Goal: Transaction & Acquisition: Purchase product/service

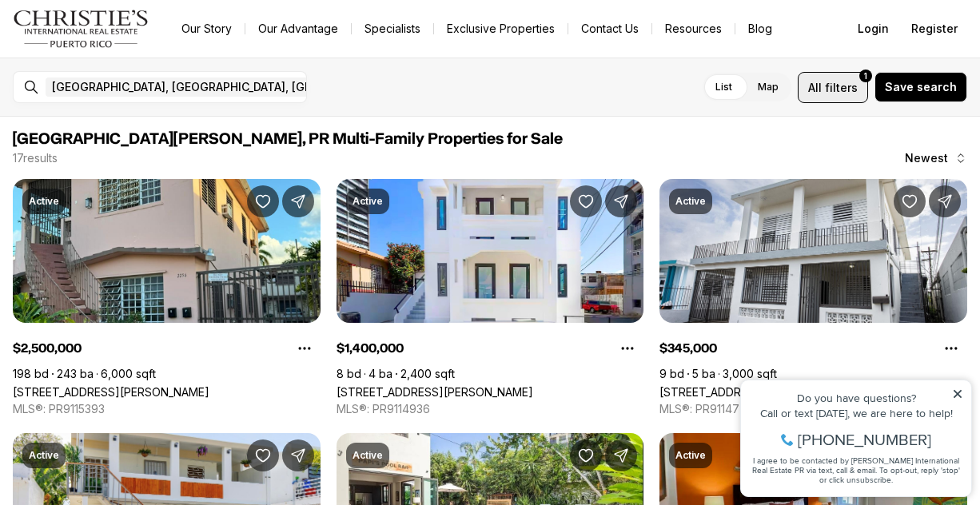
click at [812, 92] on button "All filters 1" at bounding box center [833, 87] width 70 height 31
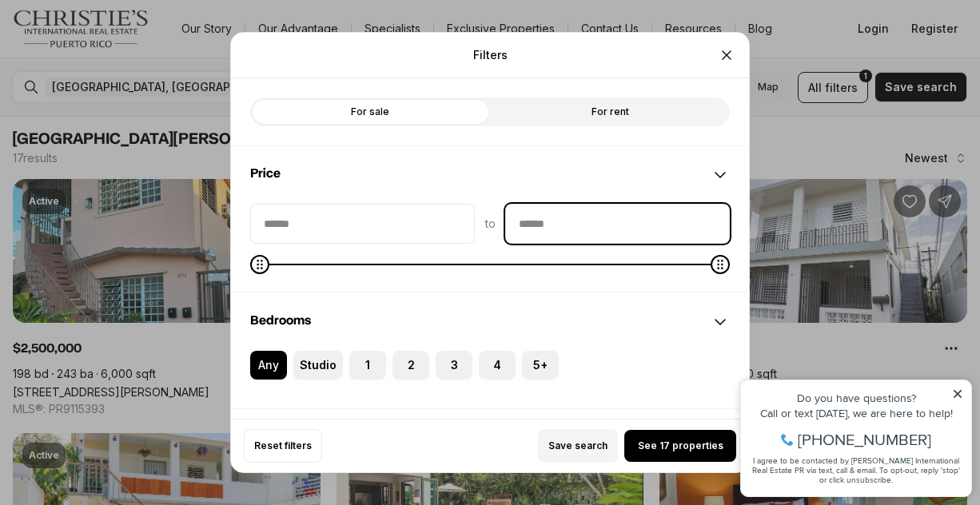
click at [551, 220] on input "priceMax" at bounding box center [617, 224] width 223 height 38
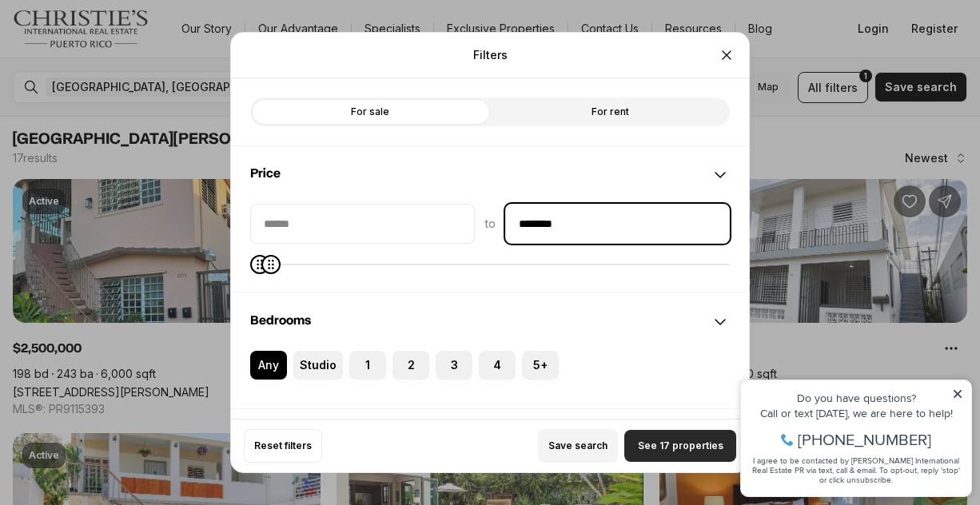
type input "********"
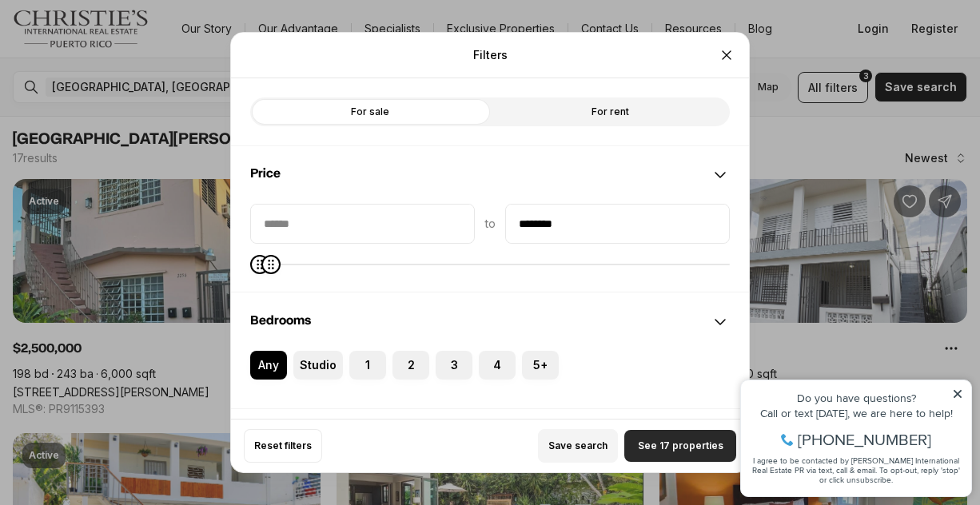
click at [651, 450] on span "See 17 properties" at bounding box center [681, 446] width 86 height 13
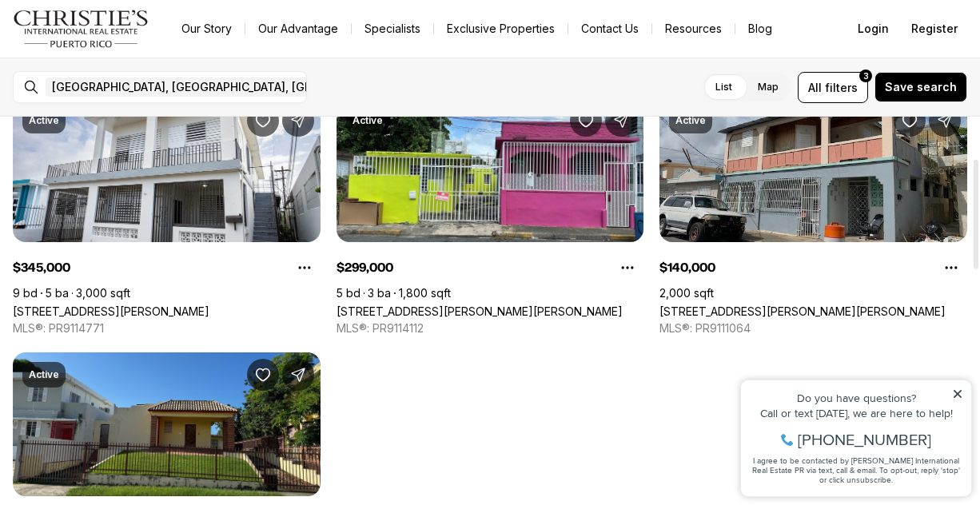
scroll to position [80, 0]
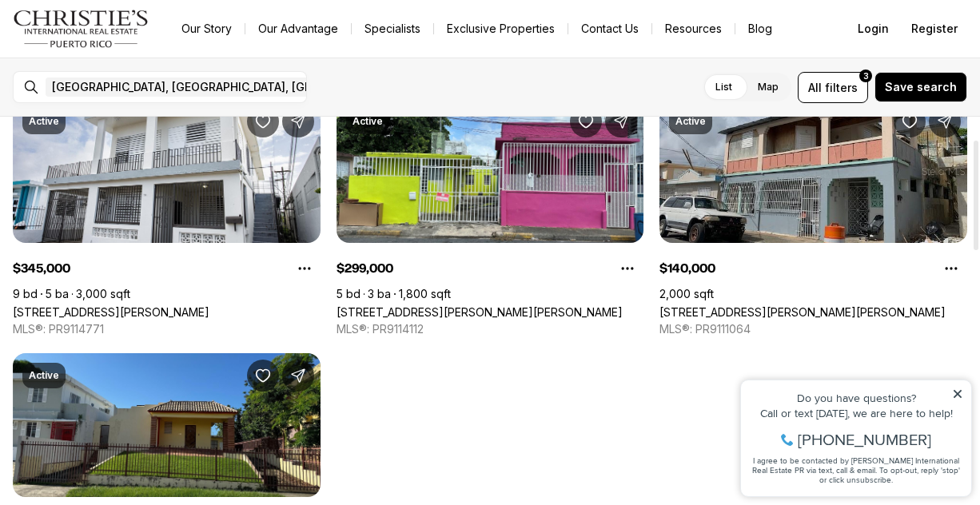
click at [777, 305] on link "[STREET_ADDRESS][PERSON_NAME][PERSON_NAME]" at bounding box center [803, 312] width 286 height 14
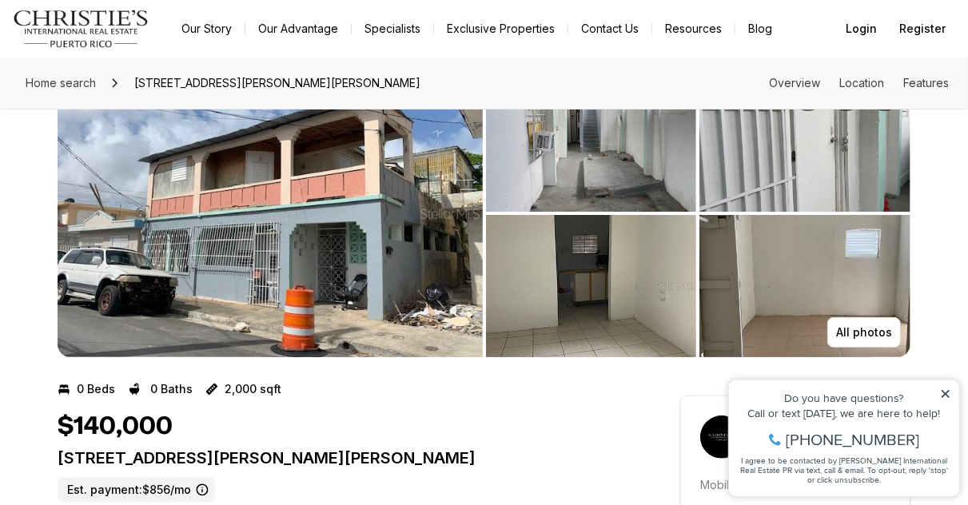
scroll to position [80, 0]
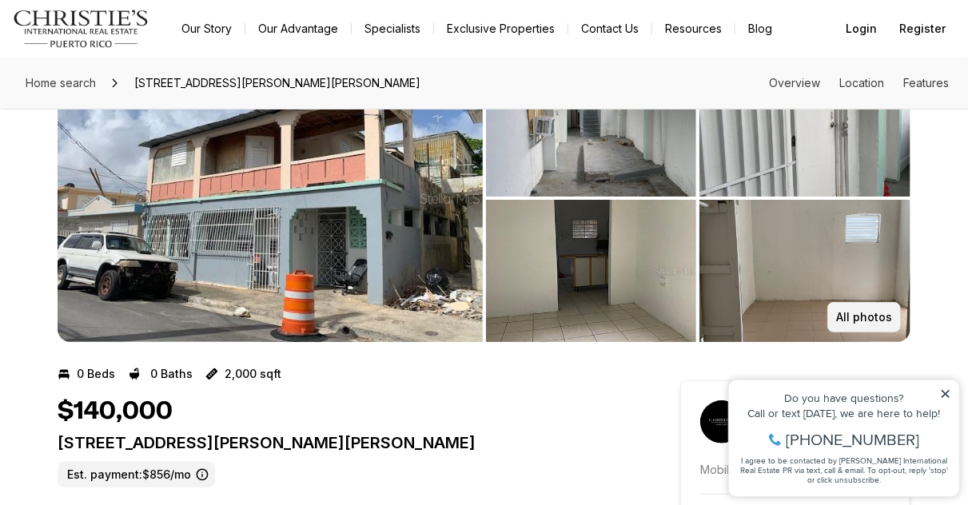
click at [848, 311] on p "All photos" at bounding box center [864, 317] width 56 height 13
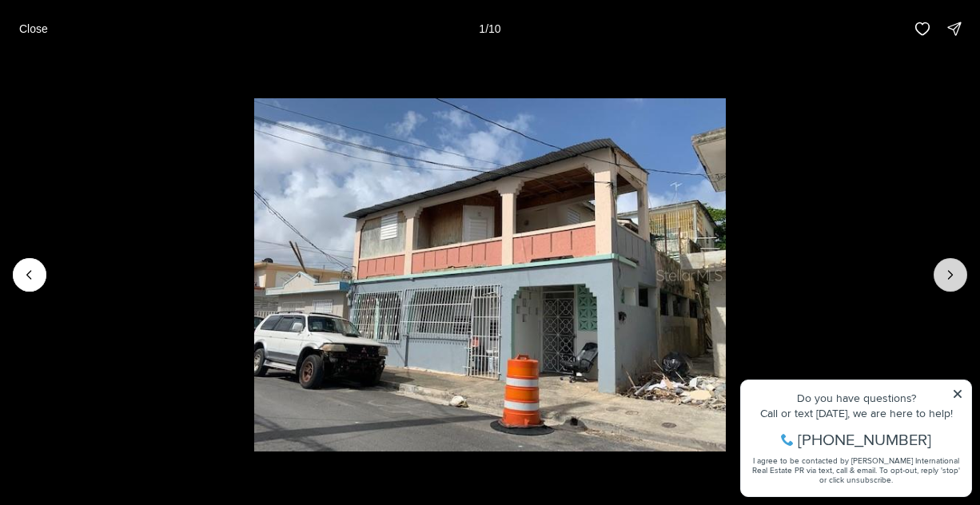
click at [936, 278] on button "Next slide" at bounding box center [951, 275] width 34 height 34
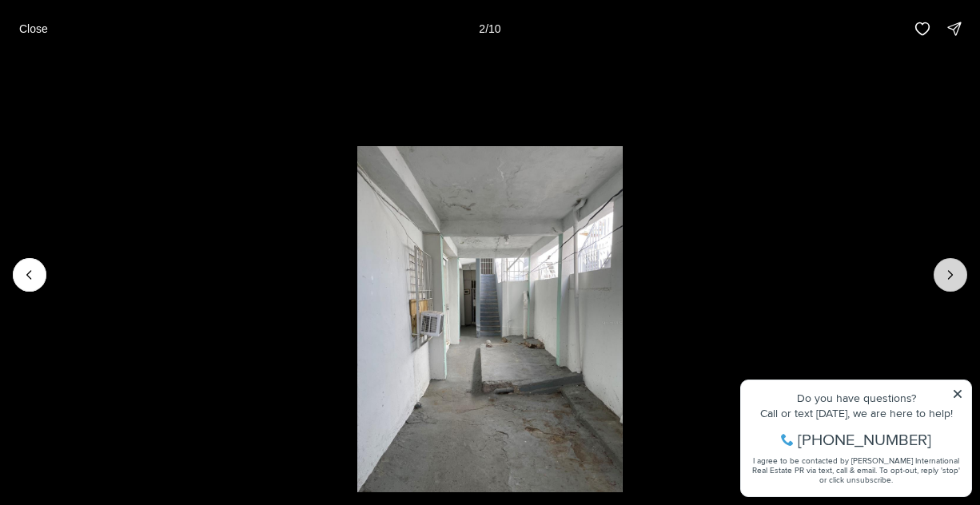
click at [936, 278] on button "Next slide" at bounding box center [951, 275] width 34 height 34
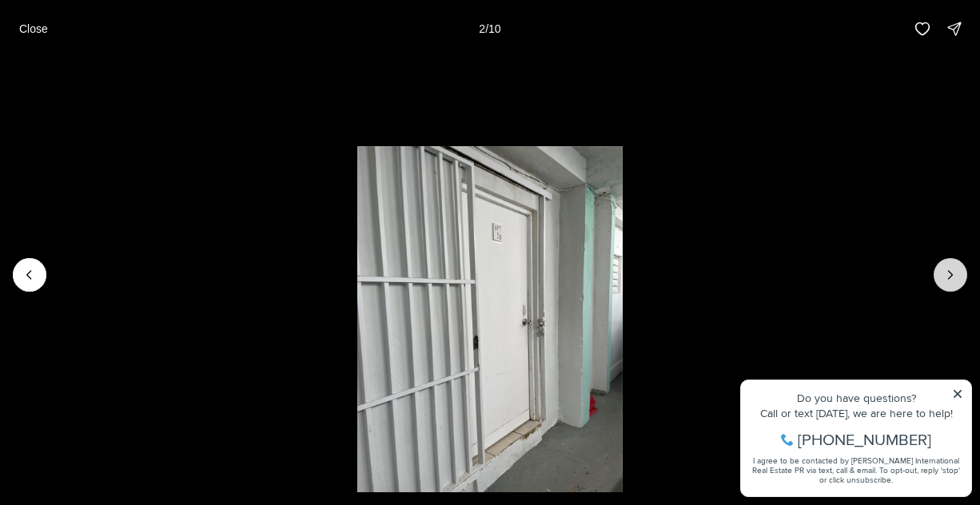
click at [936, 278] on button "Next slide" at bounding box center [951, 275] width 34 height 34
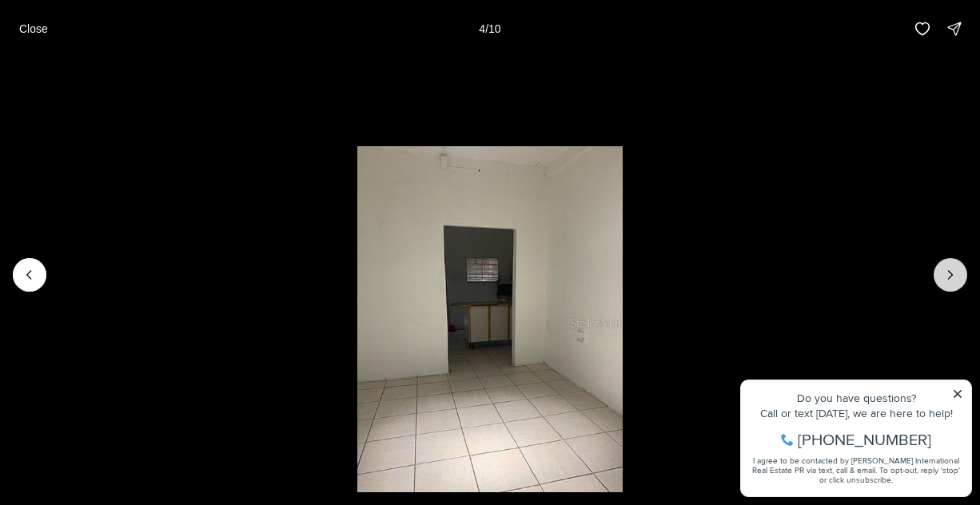
click at [936, 278] on button "Next slide" at bounding box center [951, 275] width 34 height 34
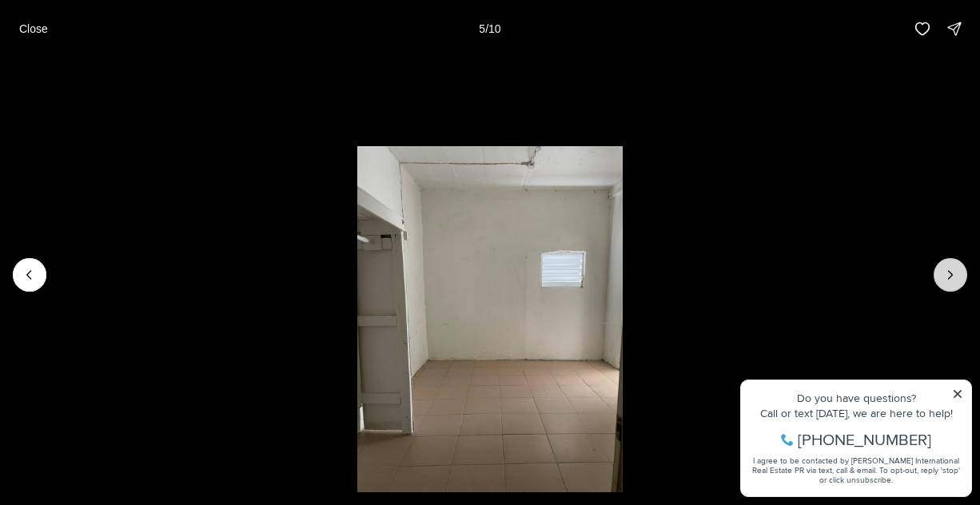
click at [936, 278] on button "Next slide" at bounding box center [951, 275] width 34 height 34
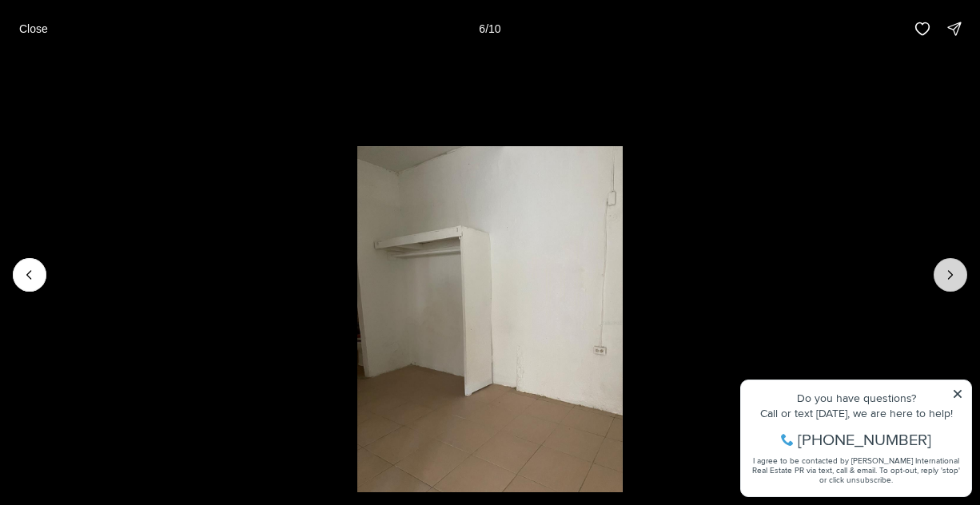
click at [936, 278] on button "Next slide" at bounding box center [951, 275] width 34 height 34
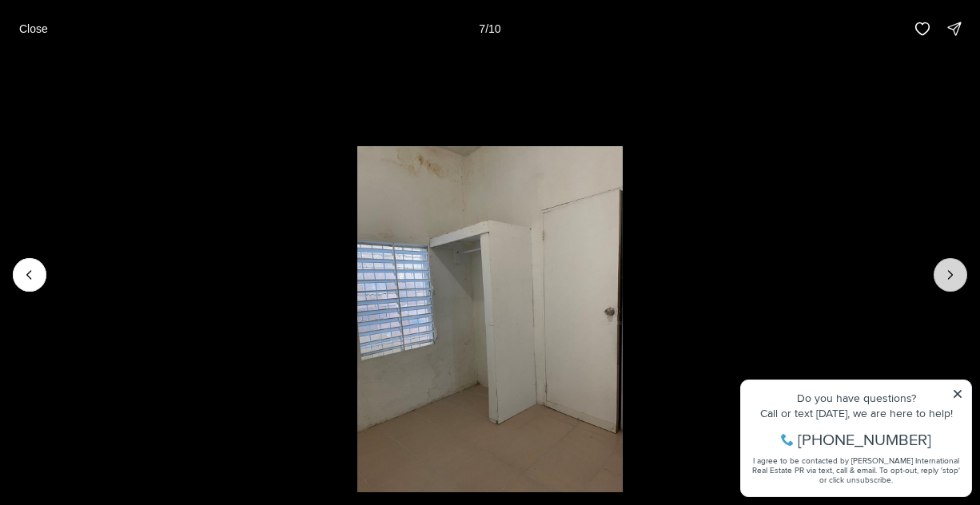
click at [936, 278] on button "Next slide" at bounding box center [951, 275] width 34 height 34
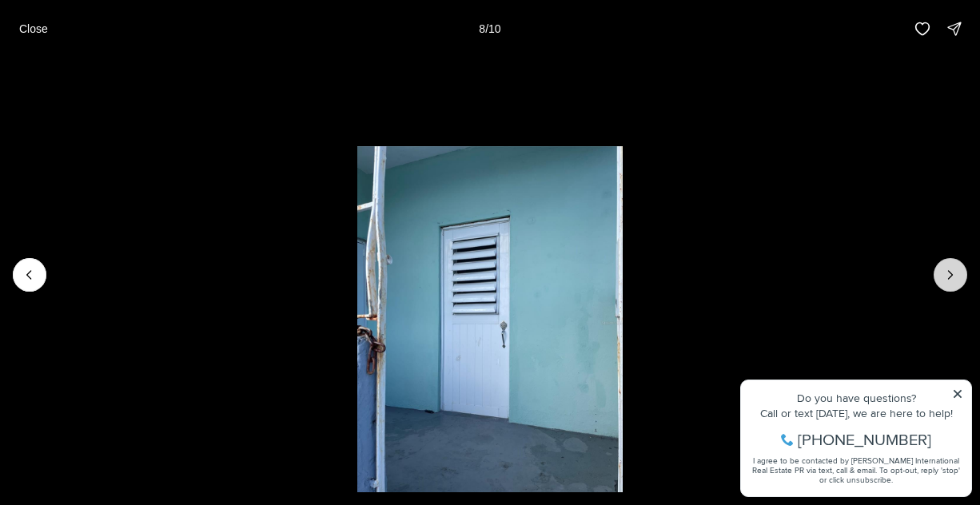
click at [936, 278] on button "Next slide" at bounding box center [951, 275] width 34 height 34
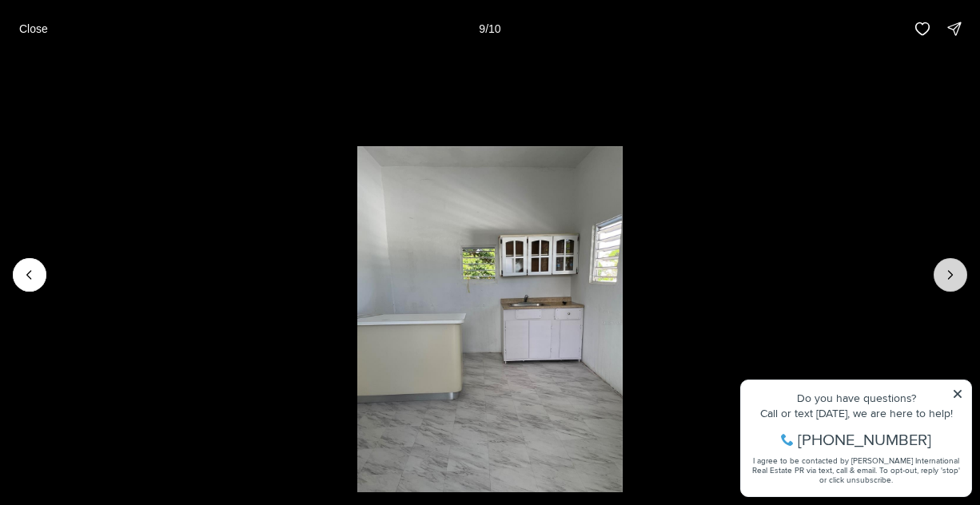
click at [936, 278] on button "Next slide" at bounding box center [951, 275] width 34 height 34
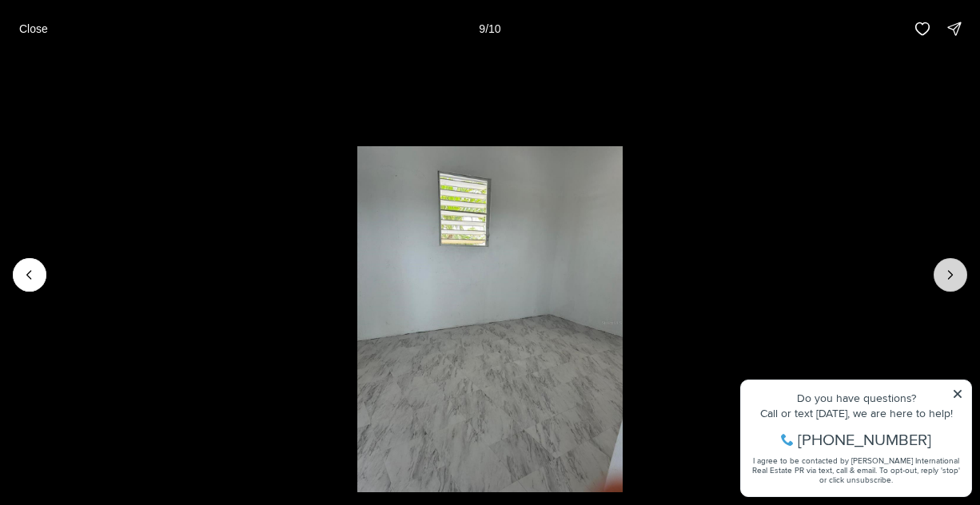
click at [936, 278] on div at bounding box center [951, 275] width 34 height 34
click at [43, 38] on button "Close" at bounding box center [34, 29] width 48 height 32
